Goal: Information Seeking & Learning: Understand process/instructions

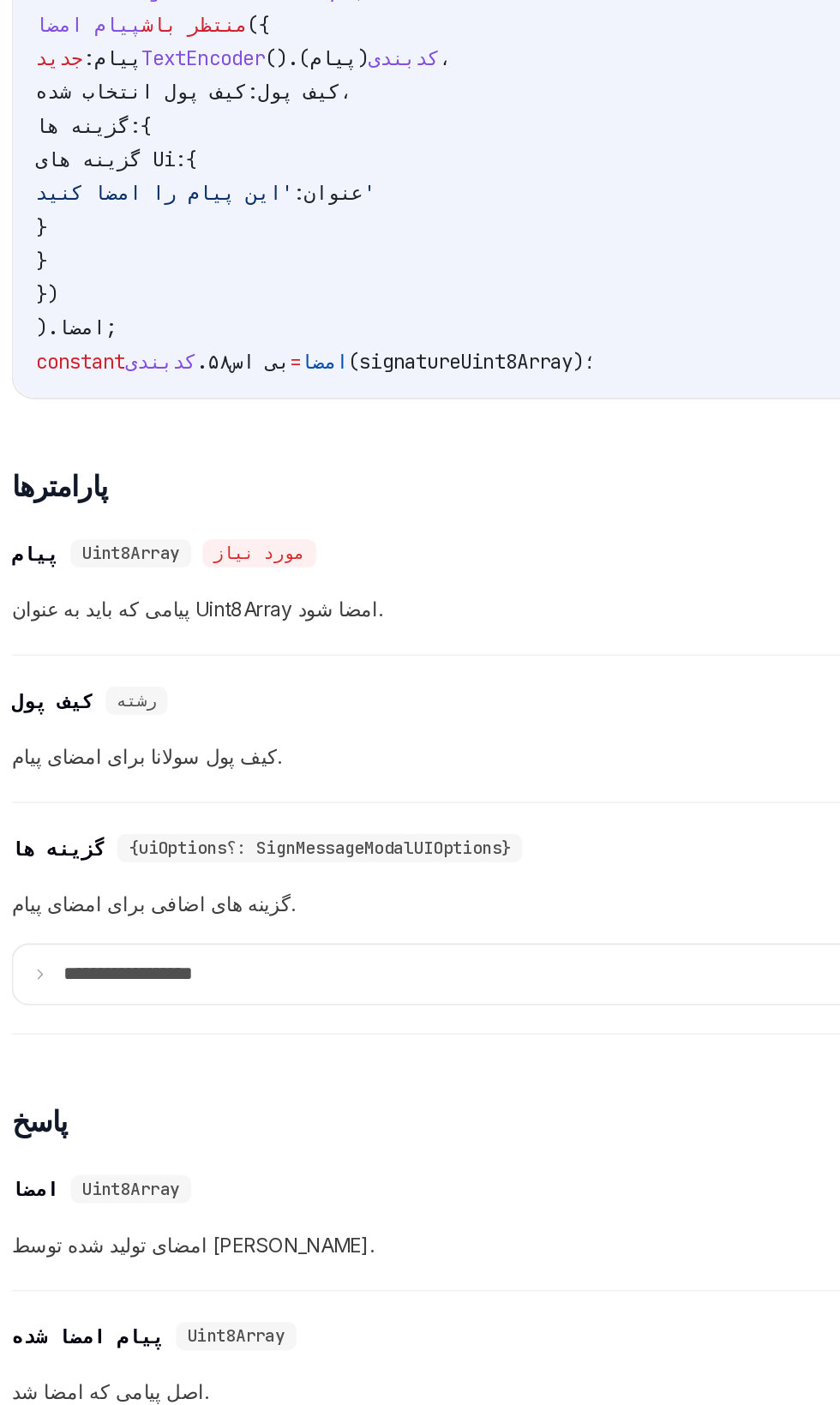
scroll to position [496, 0]
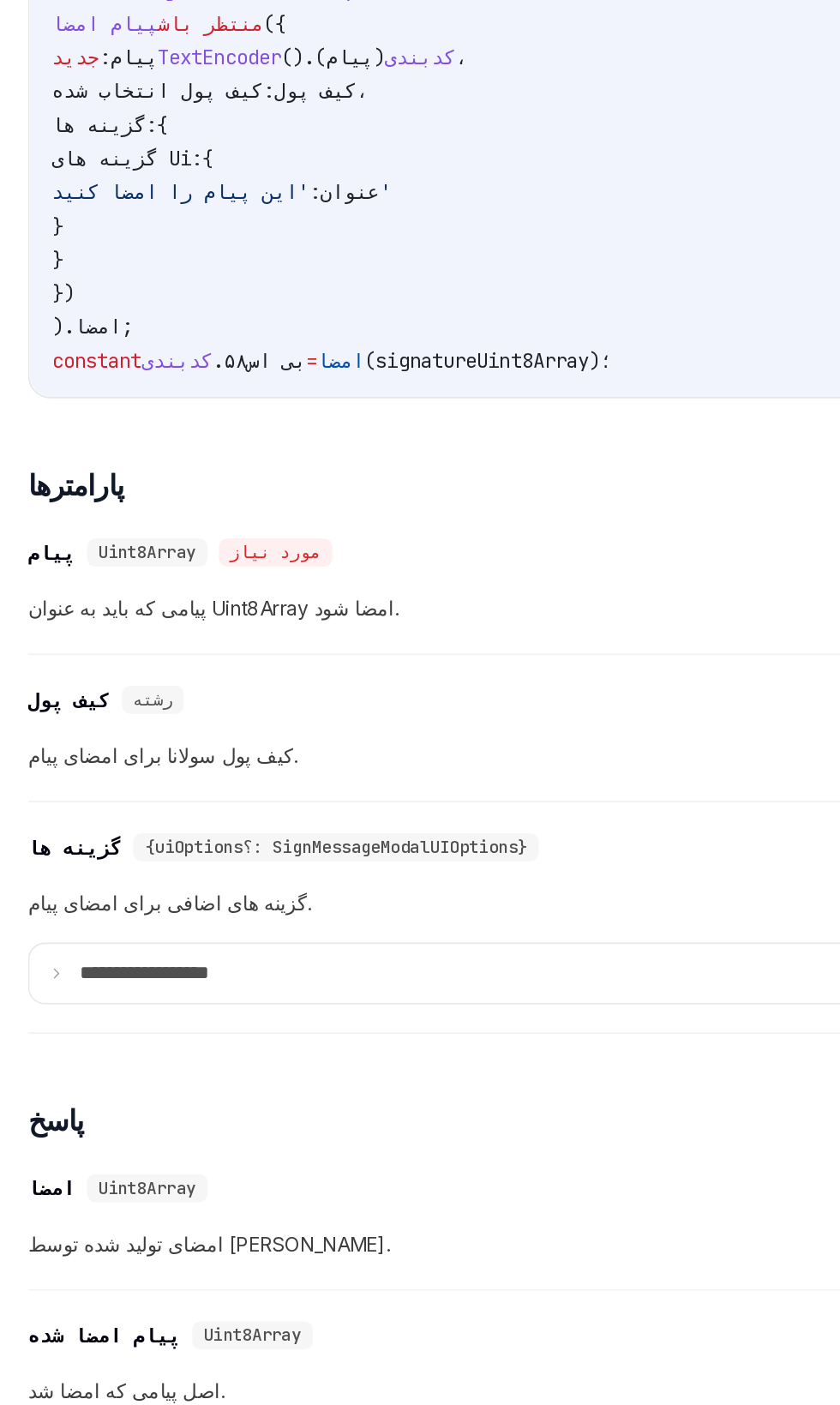
click at [267, 801] on span "پیامی که باید به عنوان Uint8Array امضا شود." at bounding box center [420, 791] width 806 height 20
click at [194, 647] on span "=" at bounding box center [190, 639] width 7 height 15
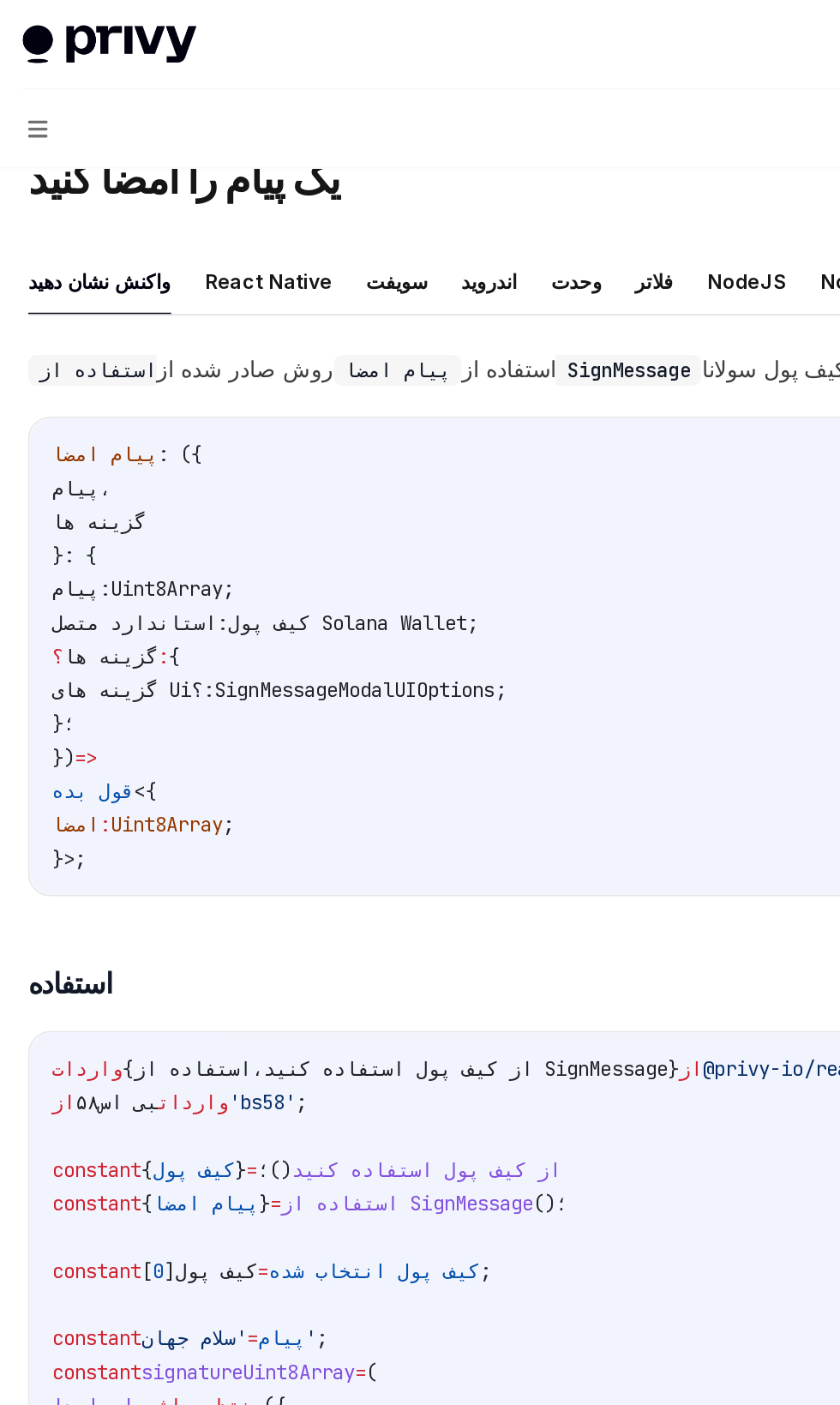
scroll to position [0, 0]
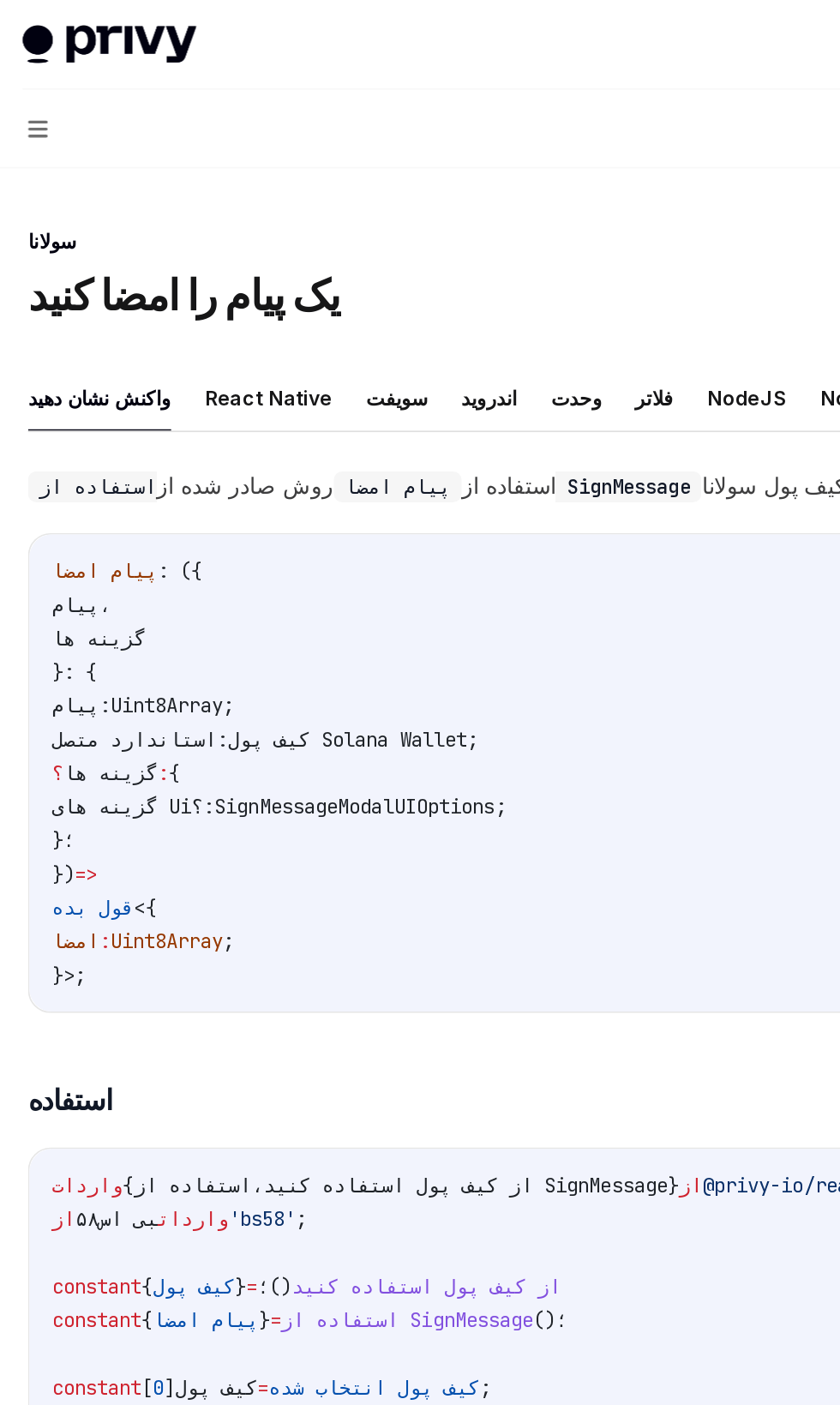
click at [22, 79] on icon "button" at bounding box center [23, 78] width 12 height 11
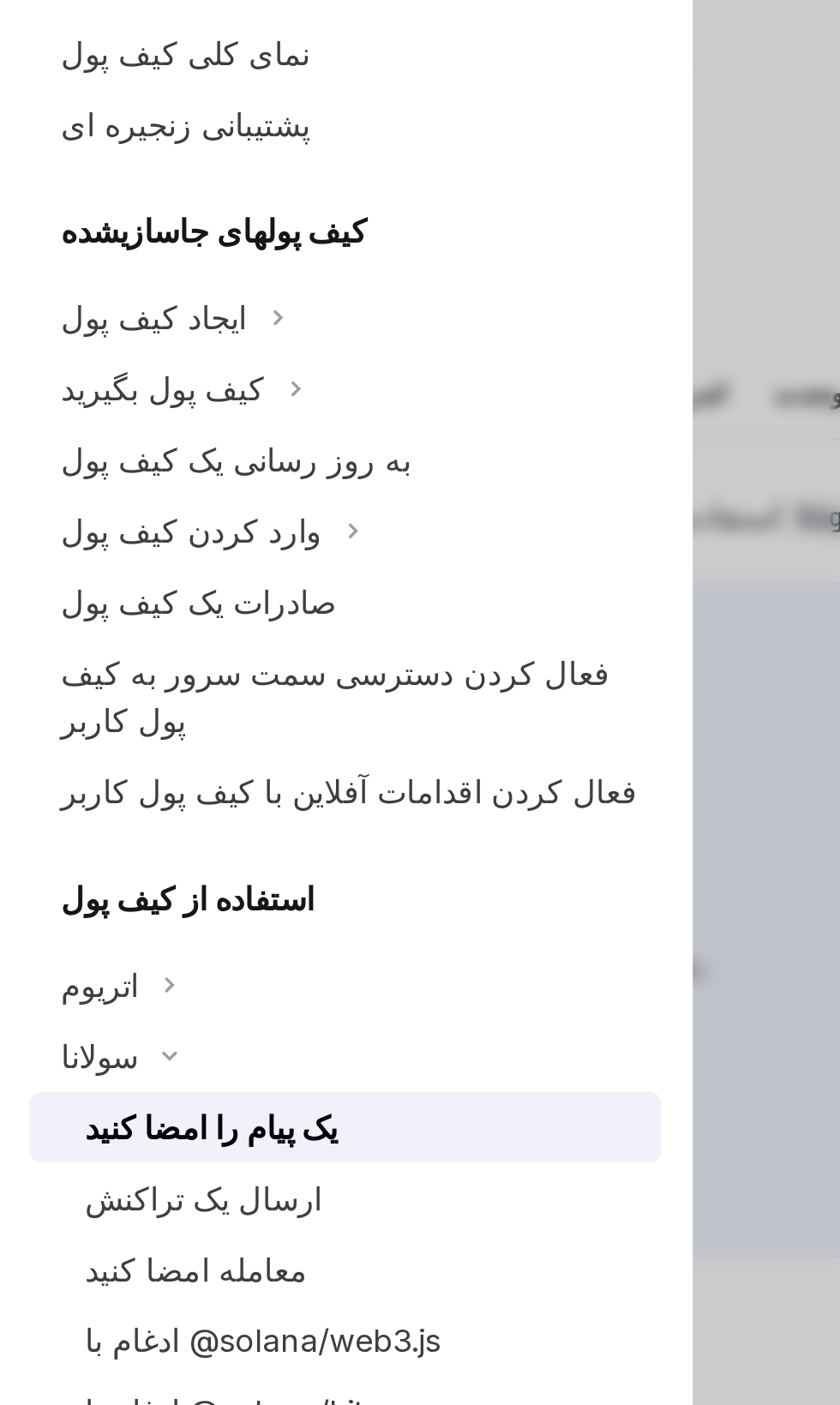
click at [99, 217] on div "ایجاد کیف پول" at bounding box center [67, 211] width 80 height 20
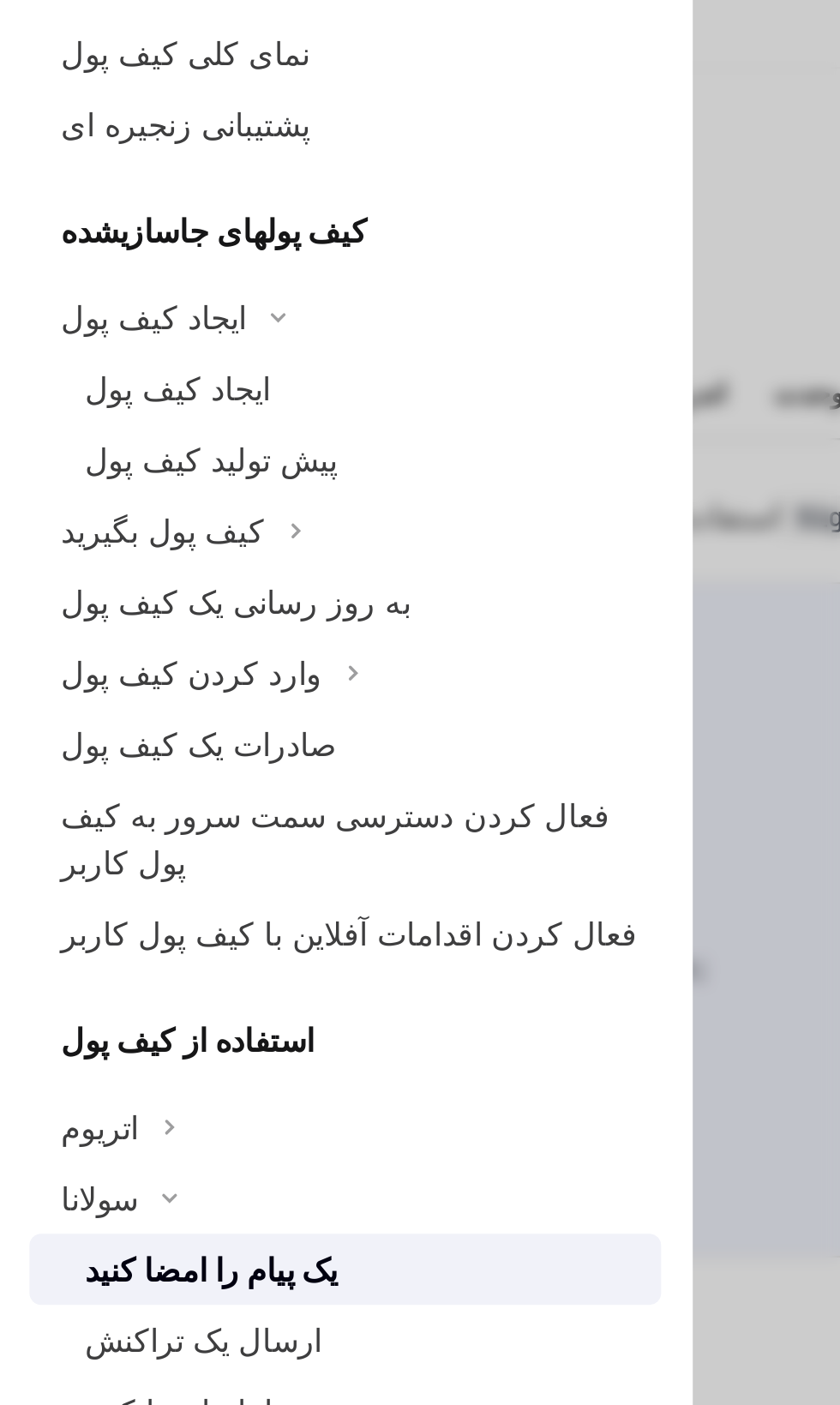
scroll to position [177, 0]
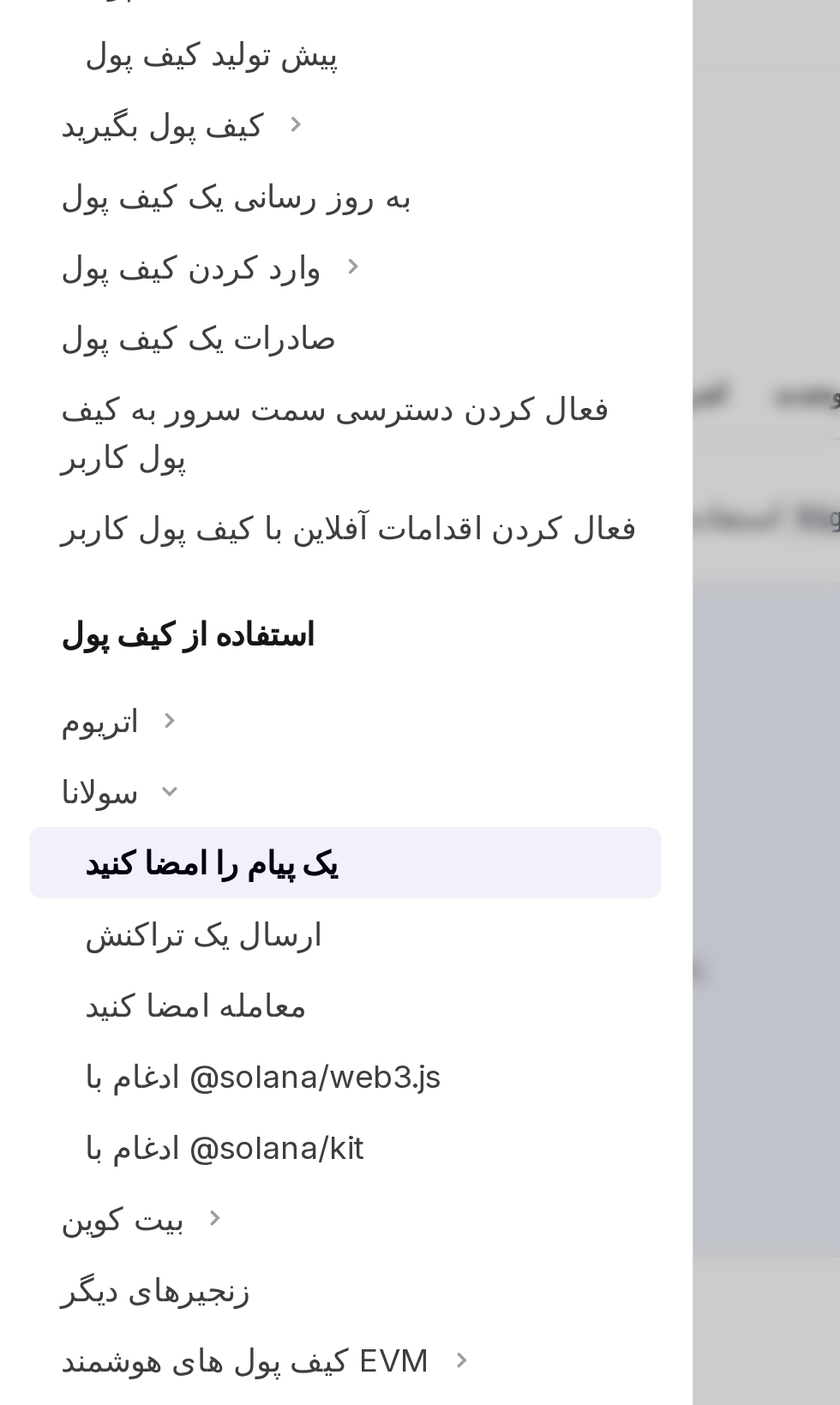
click at [70, 499] on div "معامله امضا کنید" at bounding box center [86, 509] width 97 height 20
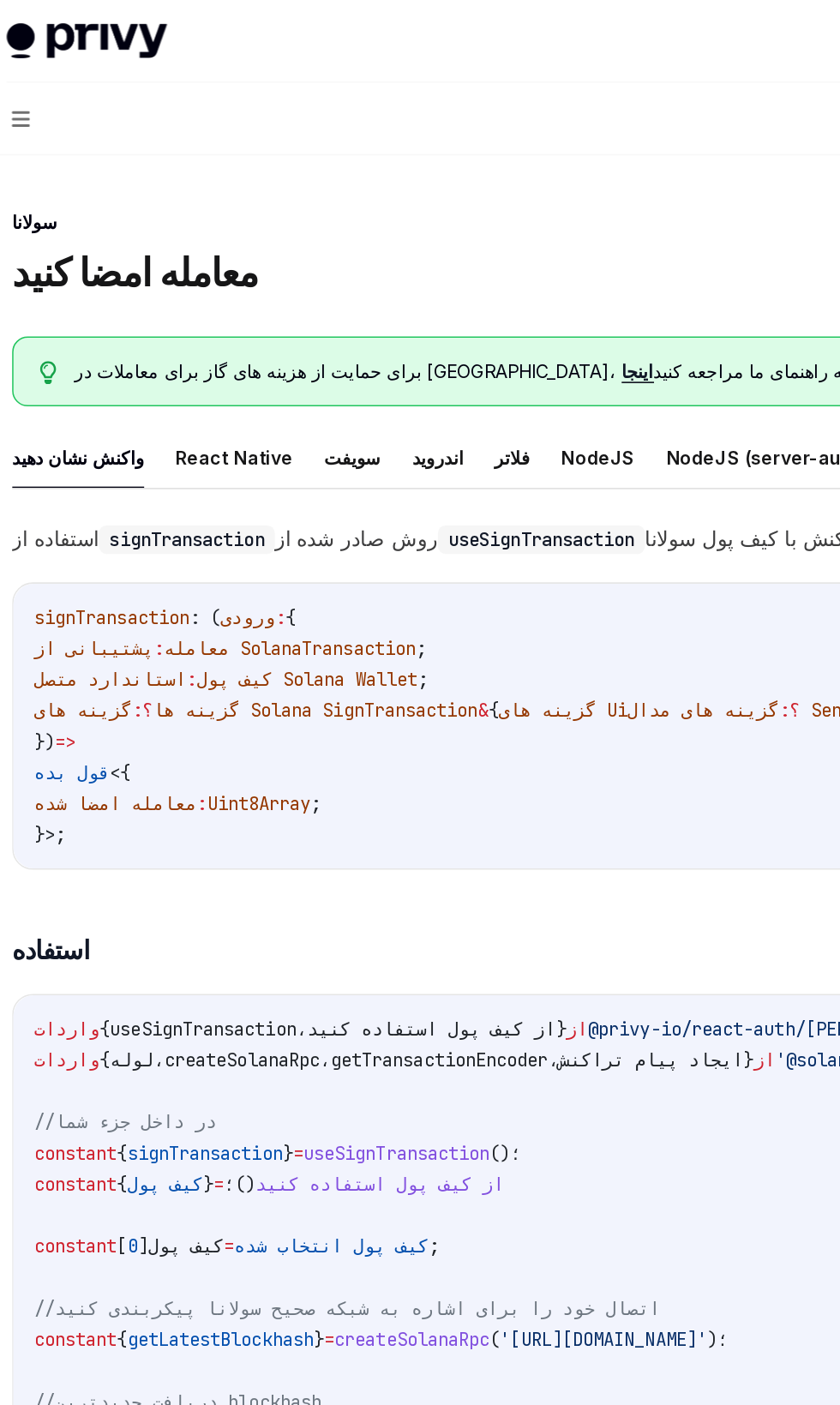
click at [22, 81] on icon "button" at bounding box center [23, 79] width 12 height 14
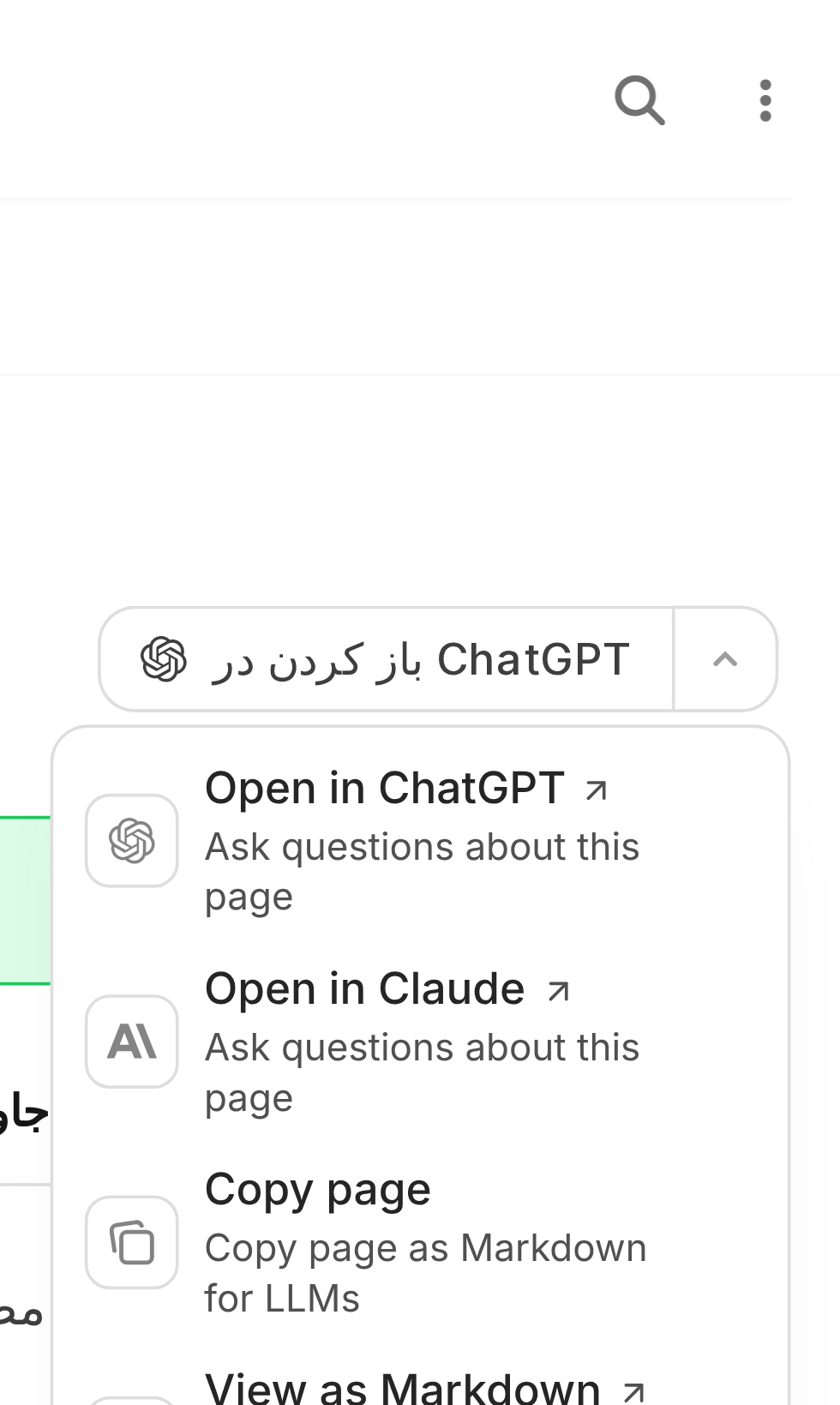
click at [810, 175] on button "button" at bounding box center [808, 180] width 29 height 29
click at [817, 29] on icon "More actions" at bounding box center [820, 27] width 14 height 14
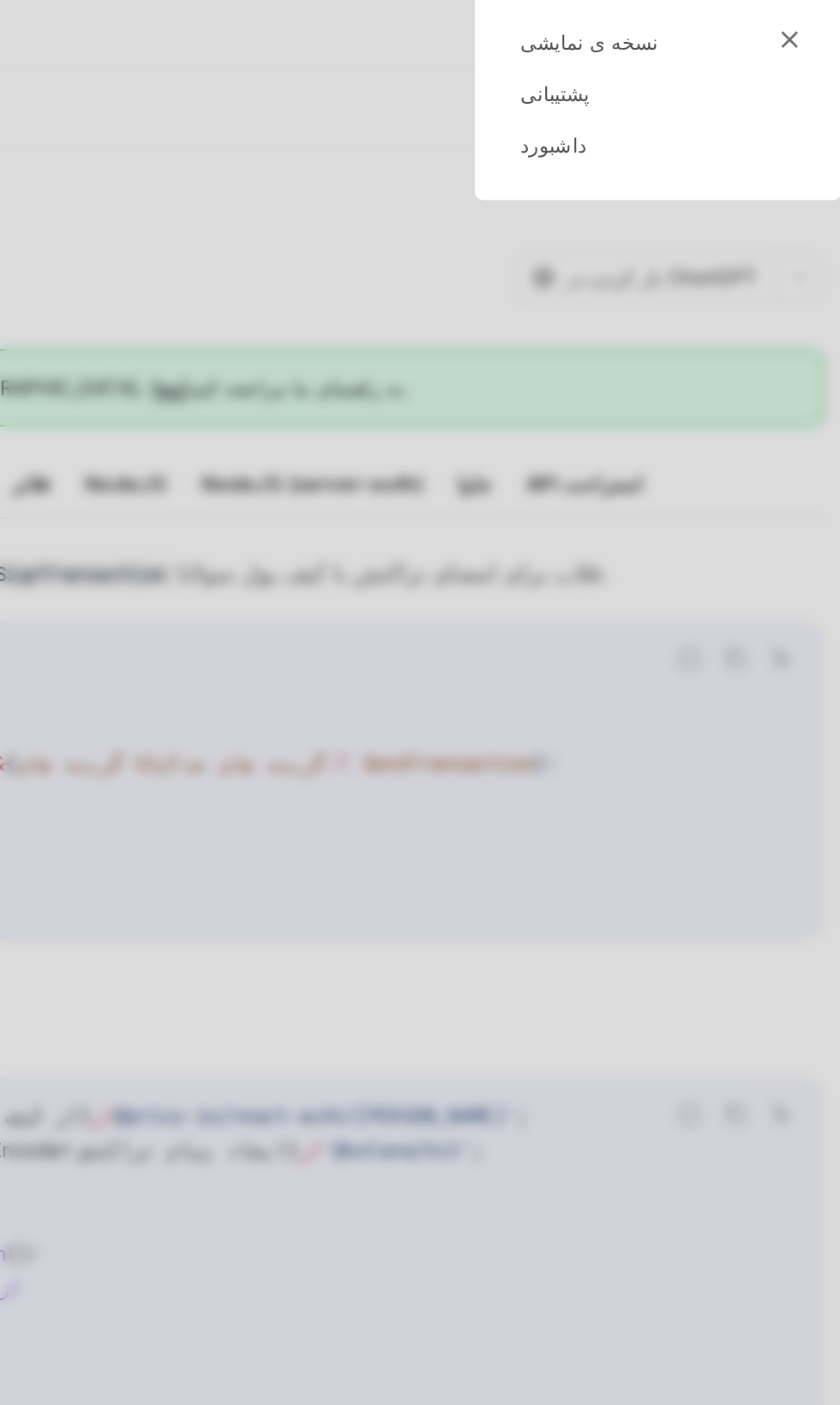
click at [682, 95] on link "داشبورد" at bounding box center [723, 101] width 164 height 17
type textarea "*"
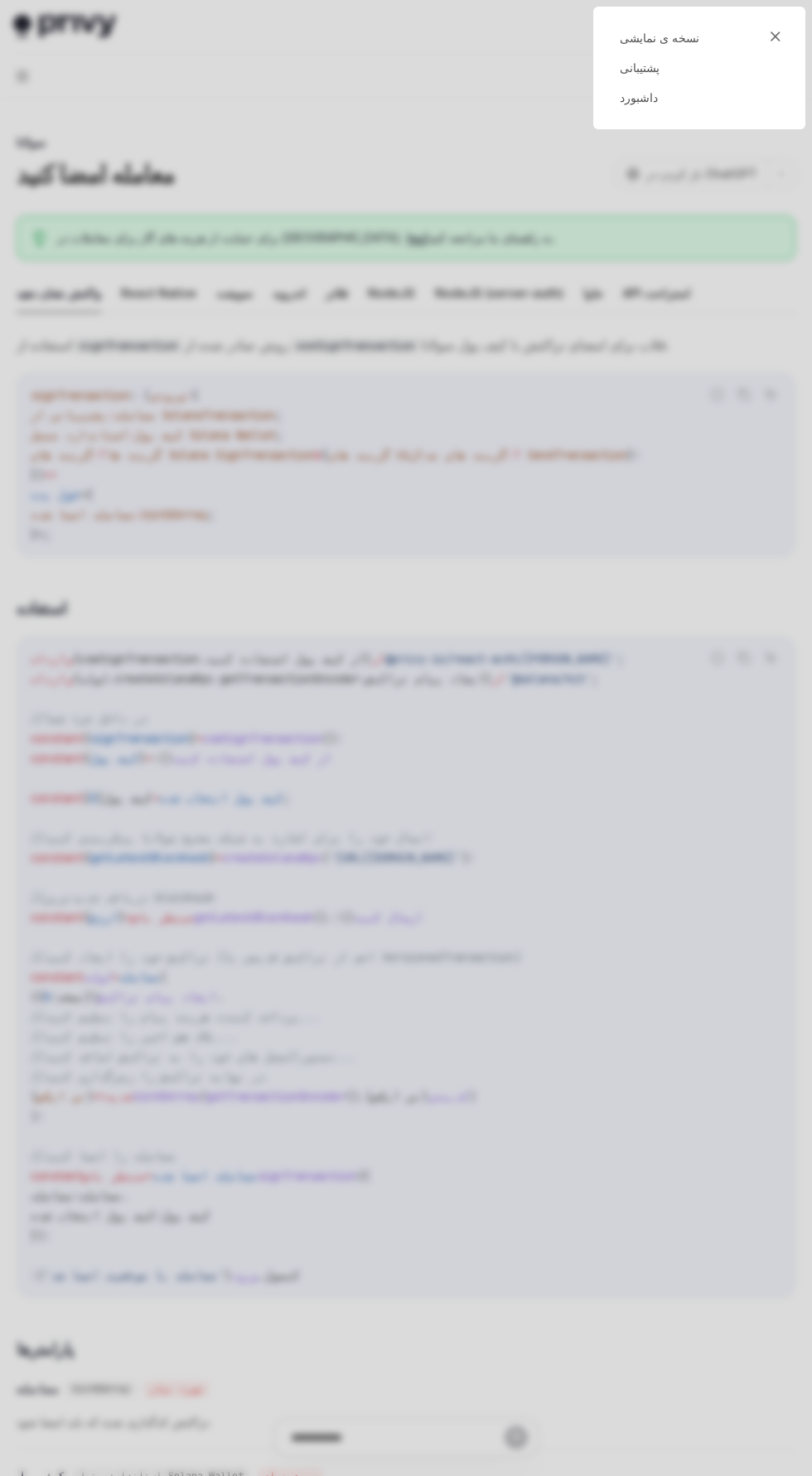
click at [747, 37] on link "نسخه ی نمایشی" at bounding box center [699, 38] width 159 height 17
